Goal: Information Seeking & Learning: Learn about a topic

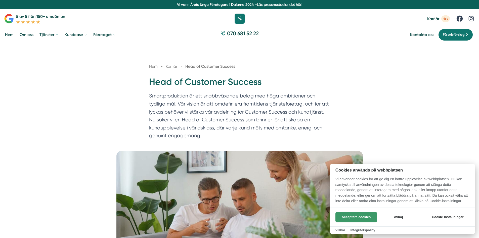
click at [346, 213] on button "Acceptera cookies" at bounding box center [355, 216] width 41 height 11
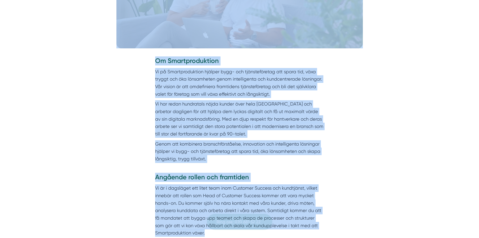
scroll to position [230, 0]
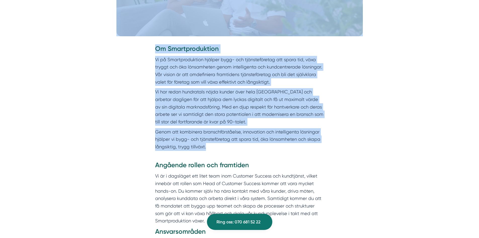
drag, startPoint x: 148, startPoint y: 13, endPoint x: 258, endPoint y: 158, distance: 182.5
click at [258, 158] on div "Om Smartproduktion Vi på Smartproduktion hjälper bygg- och tjänsteföretag att s…" at bounding box center [239, 102] width 193 height 116
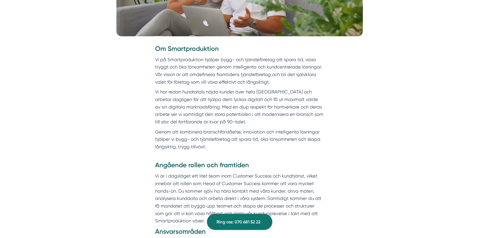
scroll to position [74, 0]
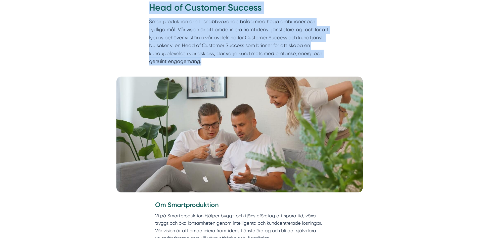
drag, startPoint x: 146, startPoint y: 8, endPoint x: 205, endPoint y: 62, distance: 79.7
click at [205, 62] on div "Hem » [GEOGRAPHIC_DATA] » Head of Customer Success Head of Customer Success Sma…" at bounding box center [239, 28] width 193 height 79
copy div "Head of Customer Success Smartproduktion är ett snabbväxande bolag med höga amb…"
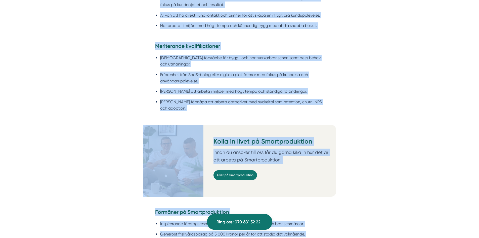
scroll to position [620, 0]
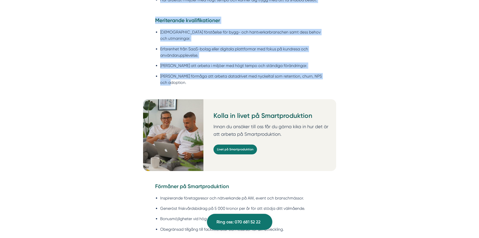
drag, startPoint x: 155, startPoint y: 37, endPoint x: 294, endPoint y: 73, distance: 143.6
copy div "Lo Ipsumdolorsitam Co ad Elitseddoeiusmo tempori utla- etd magnaaliquaeni adm v…"
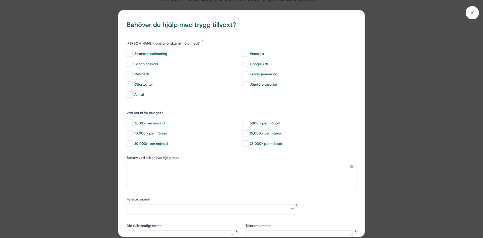
click at [100, 66] on div "bbc9b822-b2c6-488a-ab3e-9a2d59e49c7c Behöver du hjälp med trygg tillväxt? [PERS…" at bounding box center [241, 119] width 483 height 238
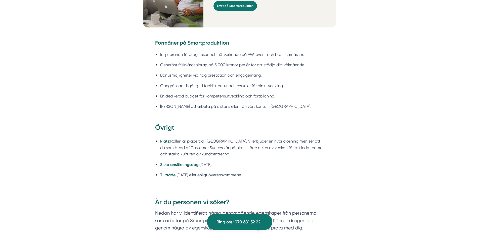
scroll to position [785, 0]
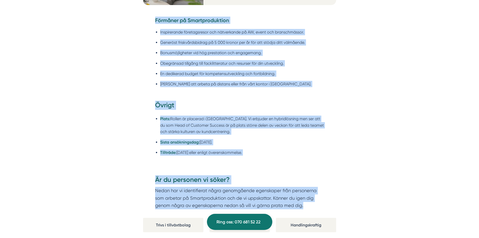
drag, startPoint x: 153, startPoint y: 12, endPoint x: 307, endPoint y: 200, distance: 242.8
click at [307, 200] on div "Om Smartproduktion Vi på Smartproduktion hjälper bygg- och tjänsteföretag att s…" at bounding box center [239, 86] width 467 height 1194
copy div "Loremips do Sitametconsecte Adipiscingel seddoeiusmodt inc utlaboreetd ma AL, e…"
